Goal: Transaction & Acquisition: Subscribe to service/newsletter

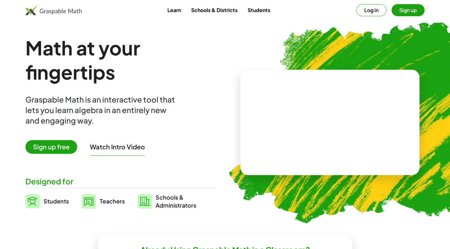
click at [56, 200] on span "Students" at bounding box center [56, 200] width 25 height 7
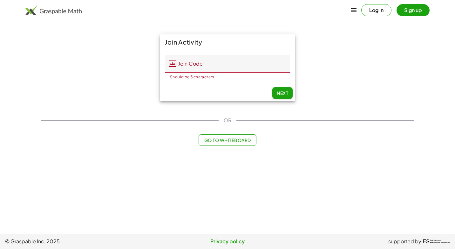
click at [224, 120] on span "OR" at bounding box center [228, 120] width 8 height 8
click at [288, 94] on span "Next" at bounding box center [282, 93] width 11 height 6
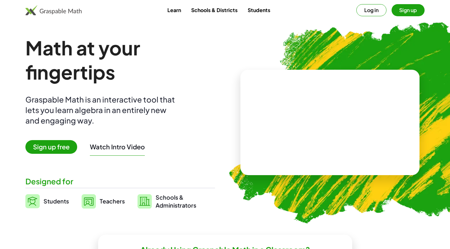
click at [337, 98] on video at bounding box center [330, 122] width 95 height 48
click at [344, 135] on div at bounding box center [329, 115] width 109 height 51
drag, startPoint x: 340, startPoint y: 125, endPoint x: 354, endPoint y: 88, distance: 39.1
click at [340, 121] on div at bounding box center [332, 116] width 56 height 24
click at [421, 9] on button "Sign up" at bounding box center [408, 10] width 33 height 12
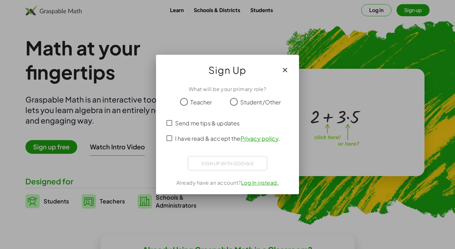
click at [240, 98] on span "Student/Other" at bounding box center [260, 102] width 41 height 9
click at [220, 162] on div "Sign up with Google Iniciar sesión con Google Iniciar sesión con Google. Se abr…" at bounding box center [227, 163] width 79 height 14
click at [211, 163] on div "Sign up with Google Iniciar sesión con Google Iniciar sesión con Google. Se abr…" at bounding box center [227, 163] width 79 height 14
click at [218, 155] on div "What will be your primary role? Teacher Student/Other Send me tips & updates I …" at bounding box center [227, 137] width 143 height 114
click at [283, 63] on button "button" at bounding box center [284, 69] width 15 height 15
